Goal: Book appointment/travel/reservation

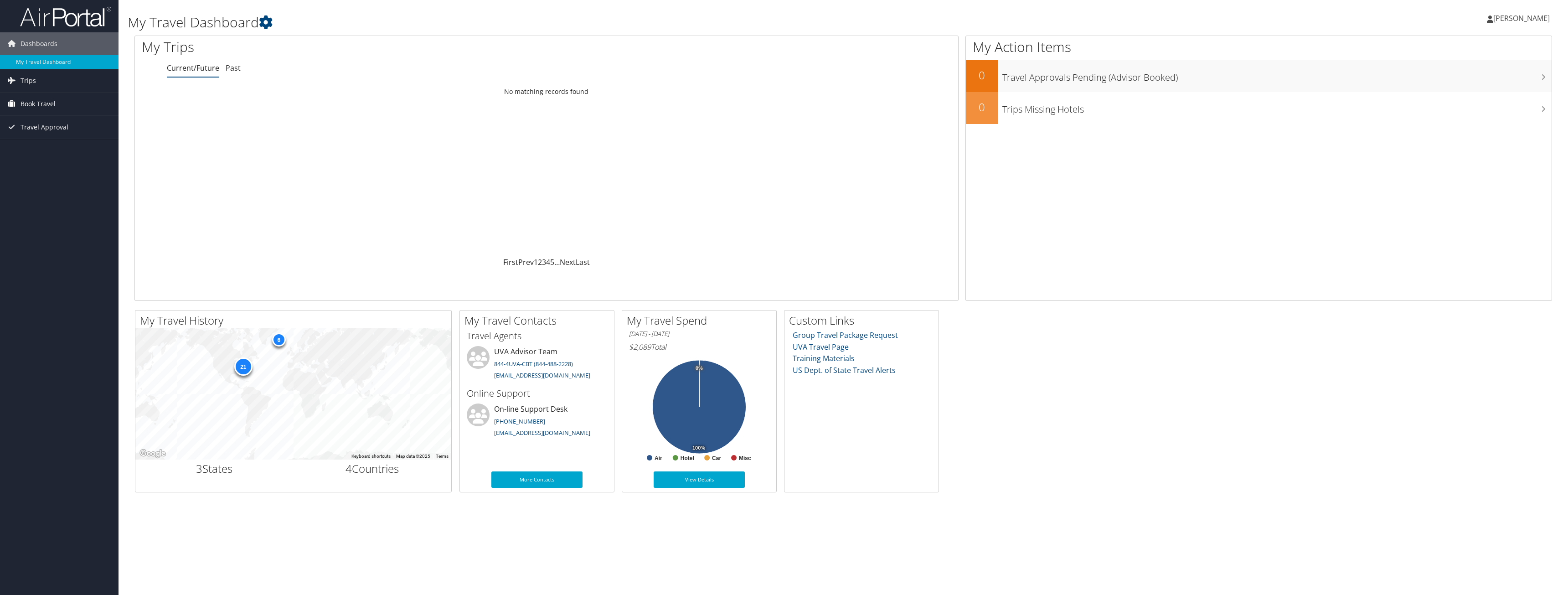
click at [28, 106] on span "Book Travel" at bounding box center [38, 104] width 35 height 23
click at [32, 146] on link "Book/Manage Online Trips" at bounding box center [59, 149] width 118 height 14
